Goal: Obtain resource: Download file/media

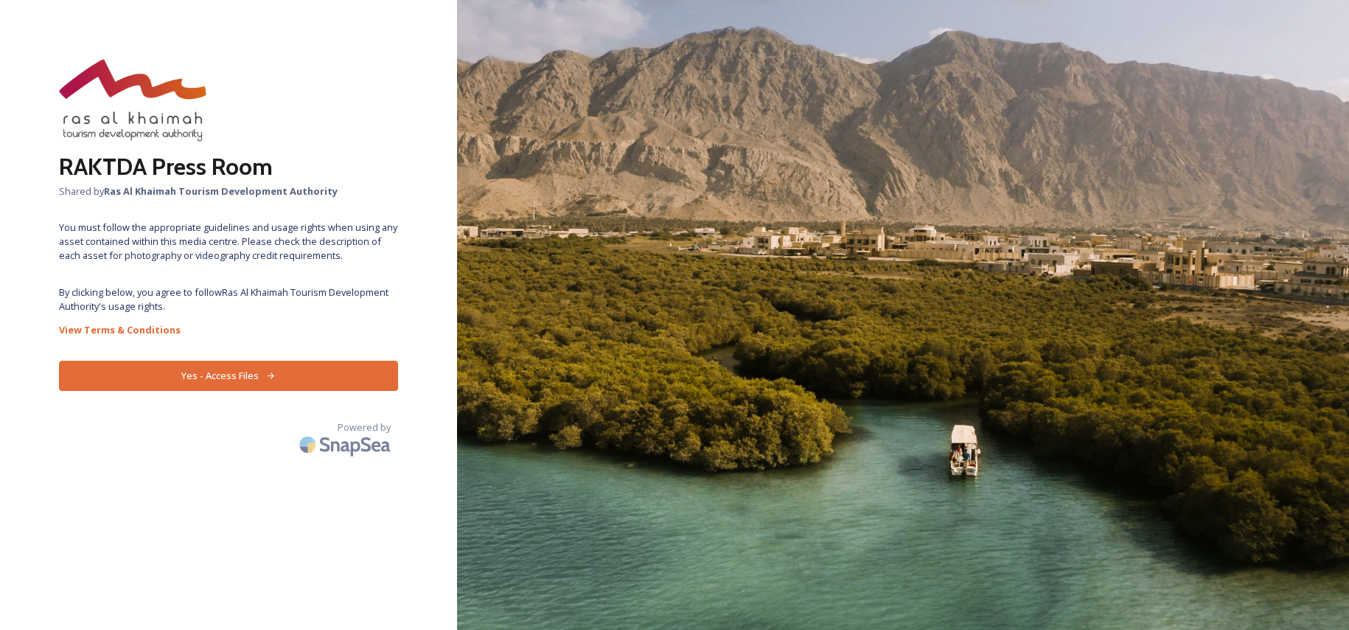
click at [226, 391] on button "Yes - Access Files" at bounding box center [228, 376] width 339 height 30
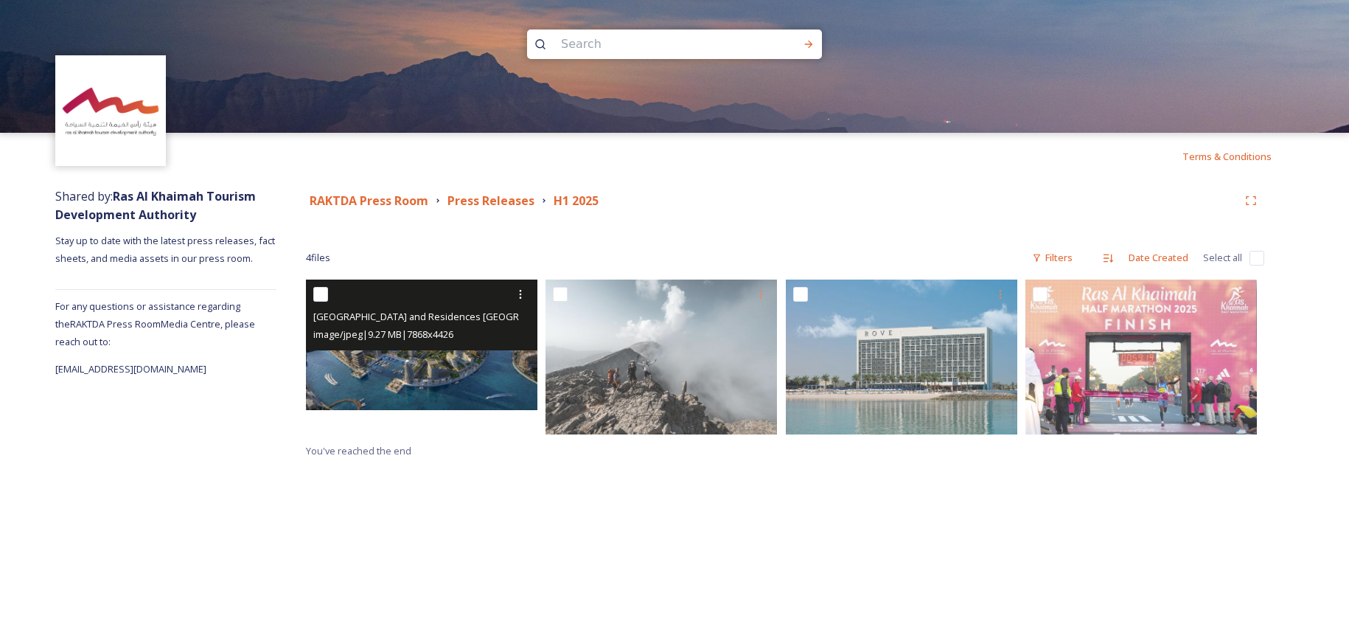
click at [393, 323] on span "[GEOGRAPHIC_DATA] and Residences [GEOGRAPHIC_DATA]jpg" at bounding box center [451, 316] width 276 height 14
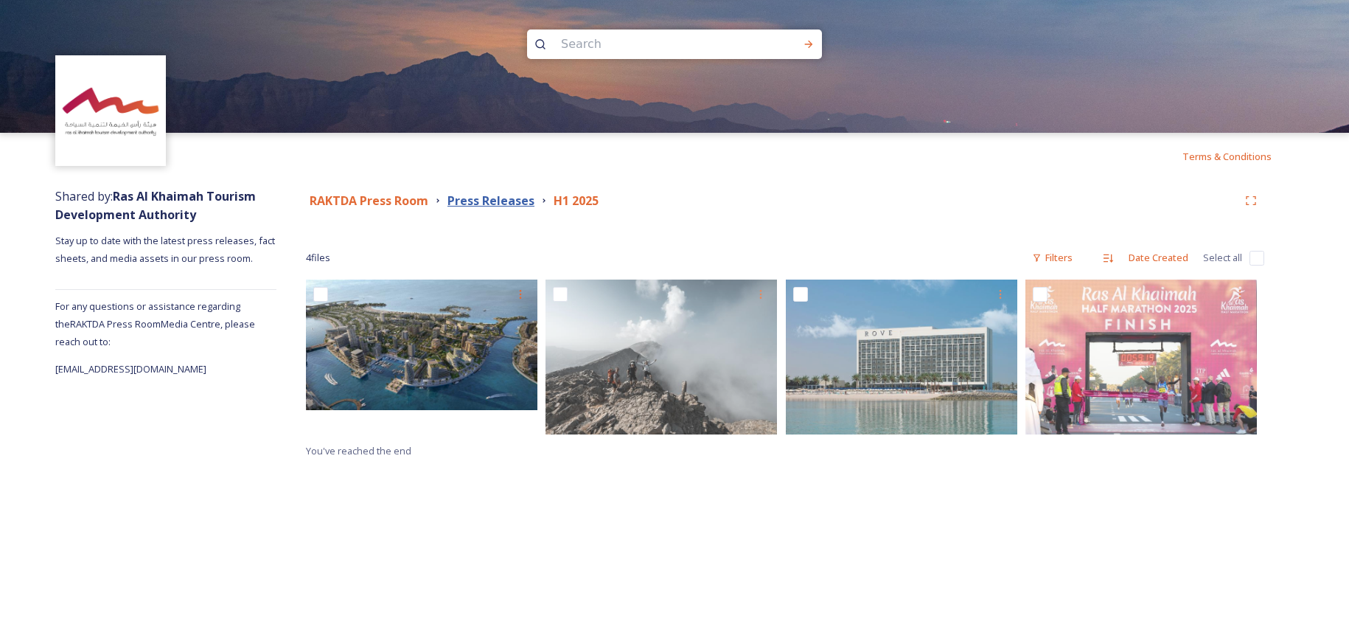
click at [535, 205] on strong "Press Releases" at bounding box center [491, 200] width 87 height 16
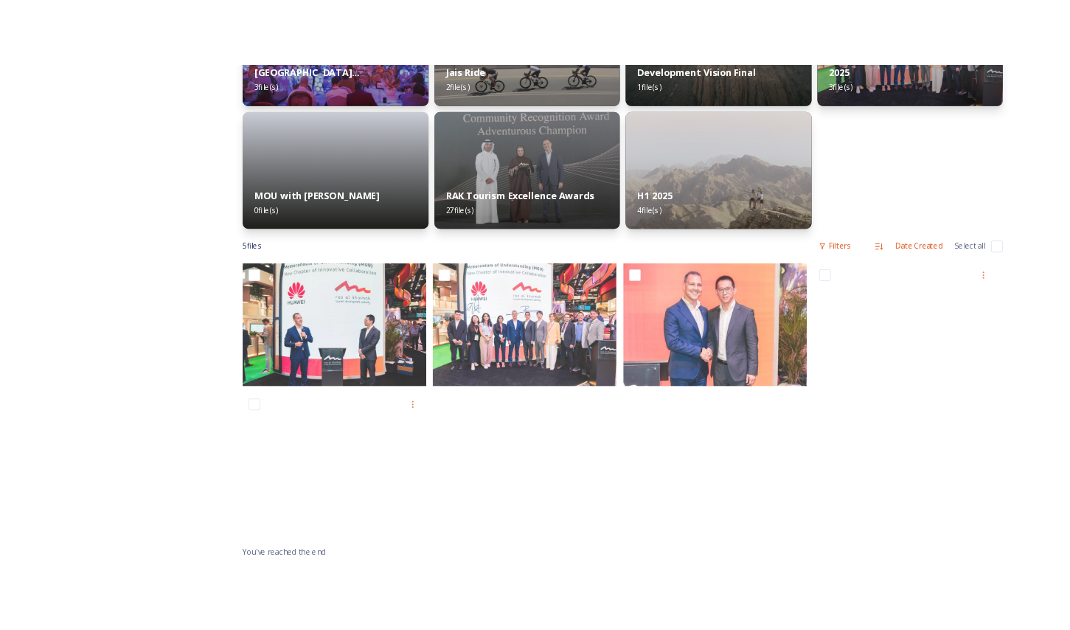
scroll to position [498, 0]
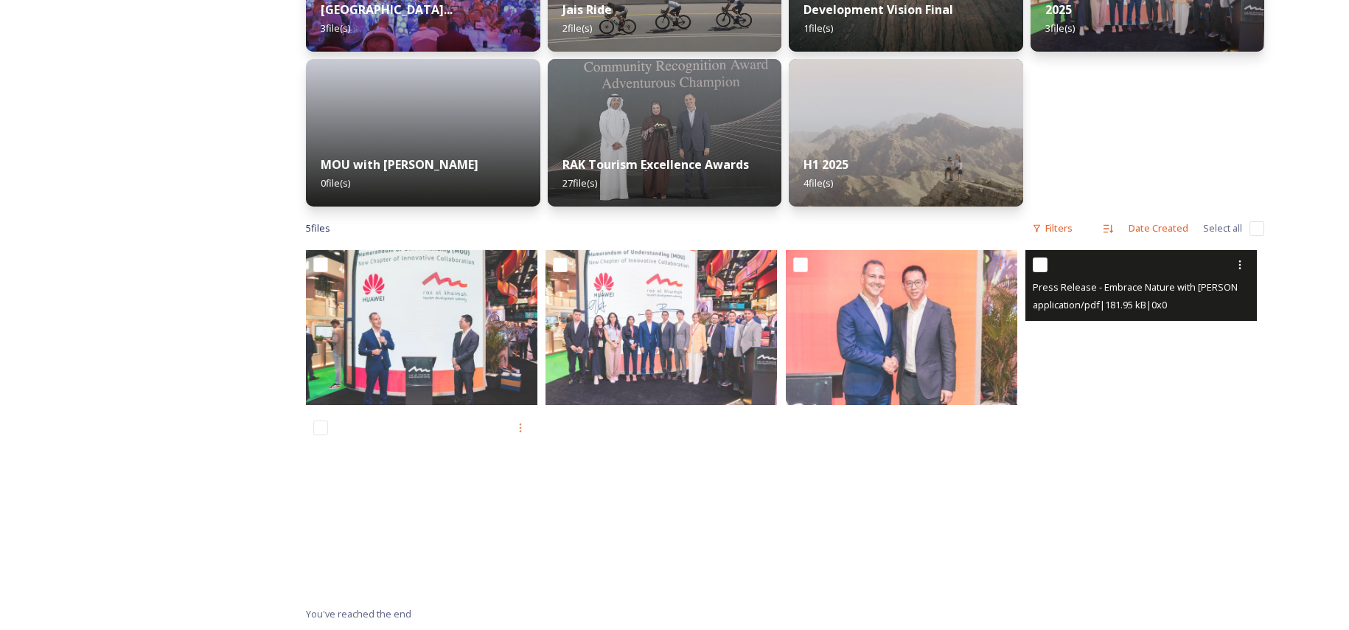
click at [1108, 283] on span "Press Release - Embrace Nature with [PERSON_NAME]’s Best Outdoor Season Yet.pdf" at bounding box center [1221, 286] width 377 height 14
click at [1238, 259] on icon at bounding box center [1240, 265] width 12 height 12
click at [1219, 293] on span "View File" at bounding box center [1219, 297] width 38 height 14
